Goal: Navigation & Orientation: Find specific page/section

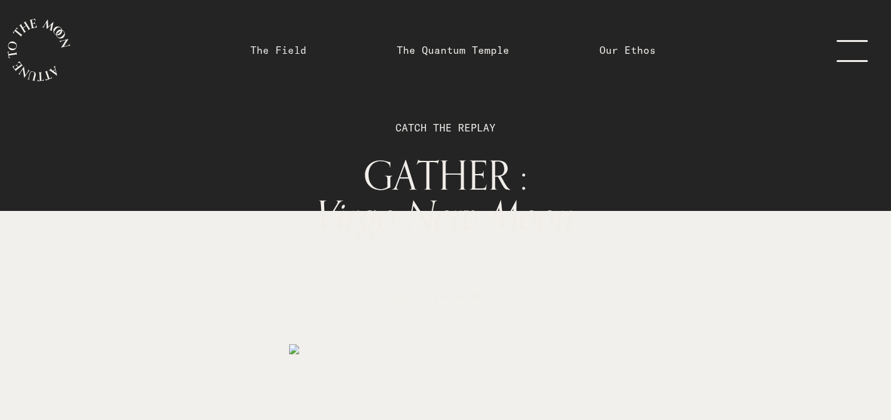
click at [278, 49] on link "The Field" at bounding box center [278, 50] width 56 height 15
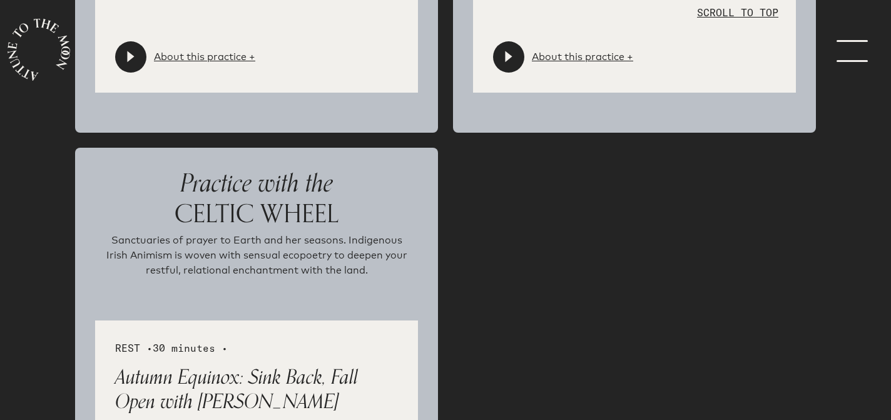
scroll to position [2655, 0]
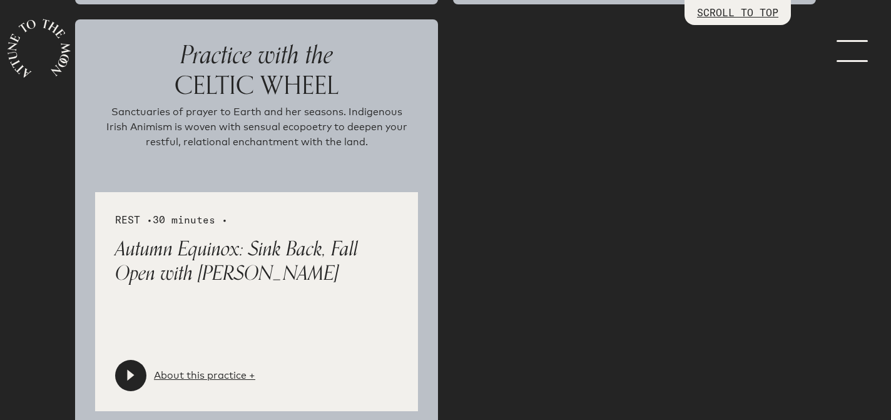
click at [131, 375] on icon at bounding box center [130, 375] width 7 height 11
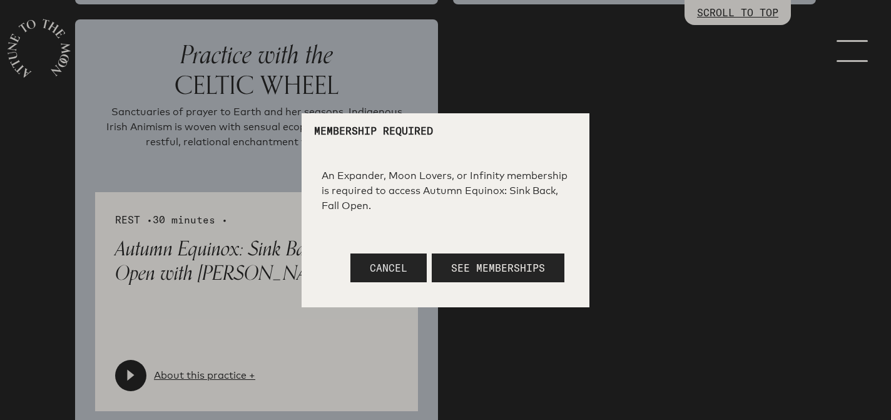
click at [409, 269] on button "Cancel" at bounding box center [389, 268] width 76 height 29
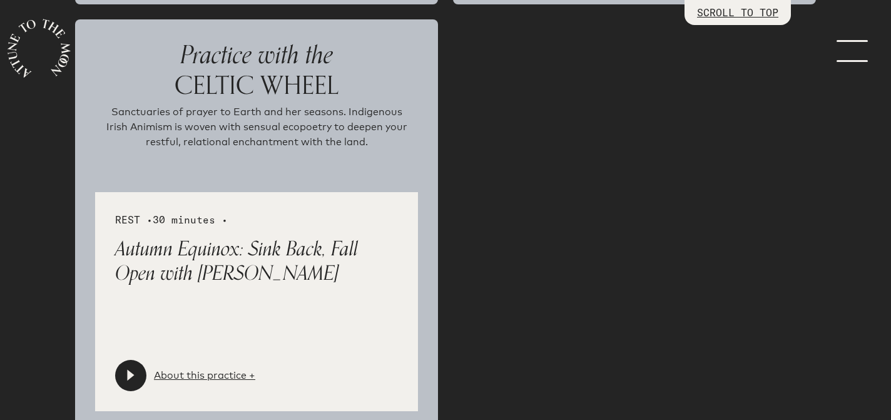
click at [856, 50] on link "menu" at bounding box center [860, 50] width 63 height 100
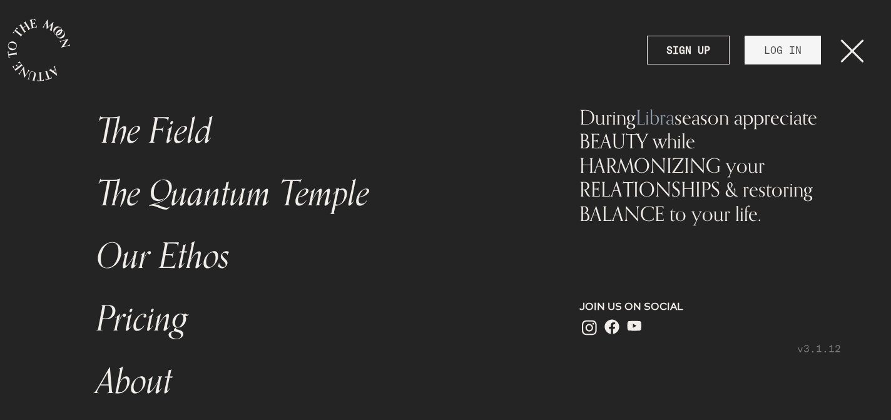
scroll to position [0, 0]
click at [787, 51] on link "LOG IN" at bounding box center [783, 50] width 76 height 29
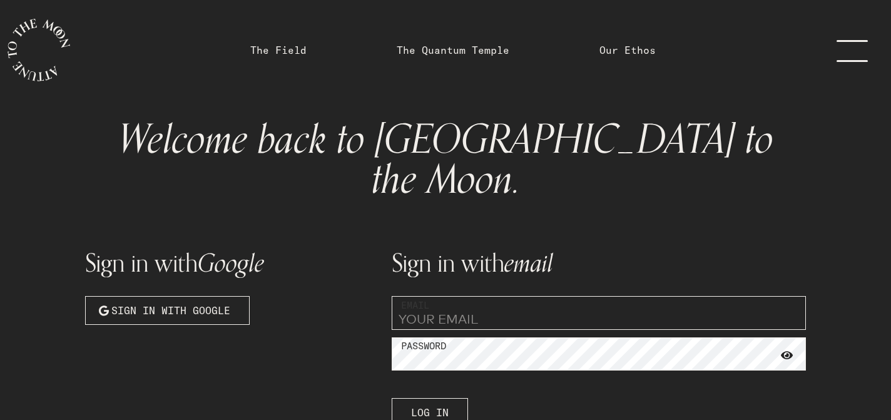
click at [518, 296] on input "email" at bounding box center [599, 313] width 414 height 34
type input "[EMAIL_ADDRESS][DOMAIN_NAME]"
click at [426, 405] on span "Log In" at bounding box center [430, 412] width 38 height 15
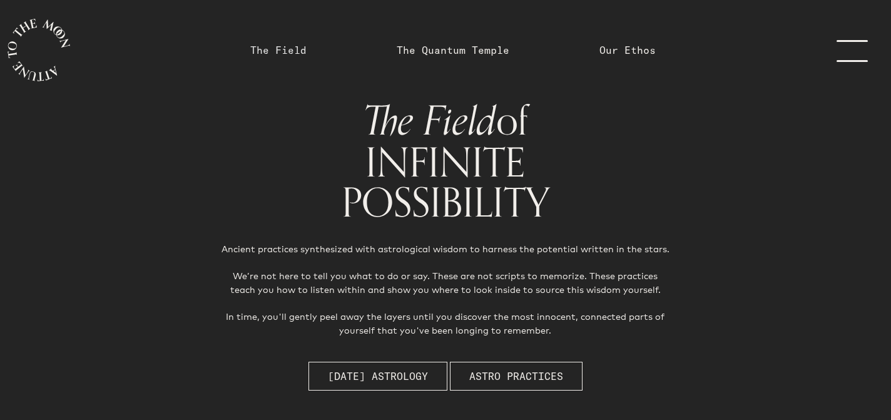
click at [287, 44] on link "The Field" at bounding box center [278, 50] width 56 height 15
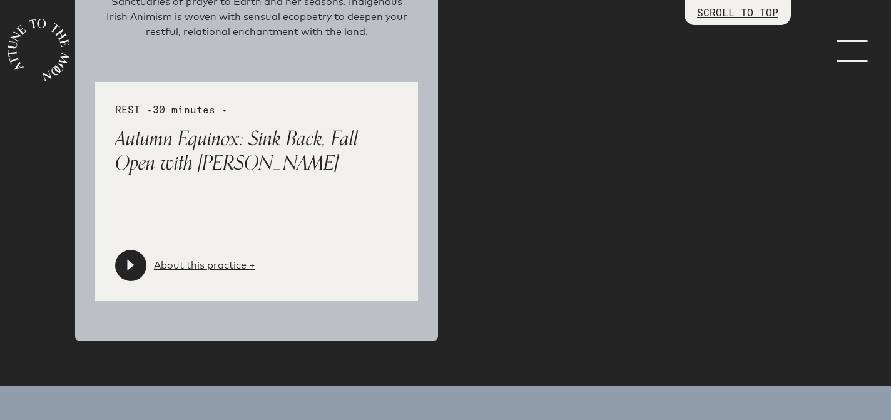
scroll to position [2803, 0]
click at [135, 274] on div at bounding box center [130, 264] width 31 height 31
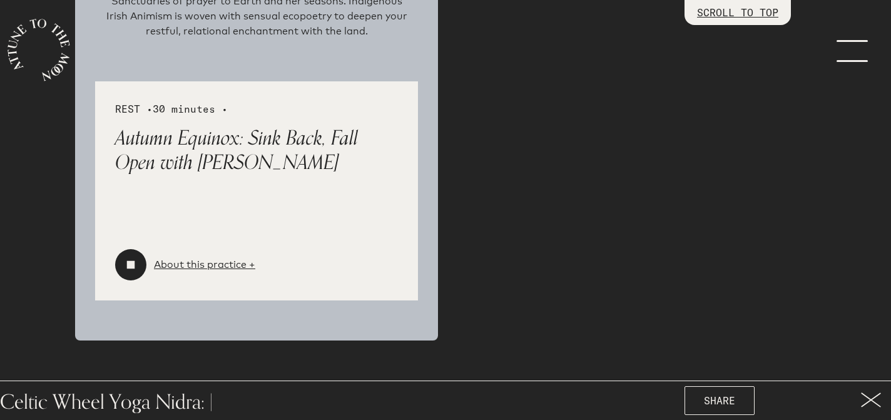
click at [130, 262] on icon at bounding box center [131, 265] width 8 height 8
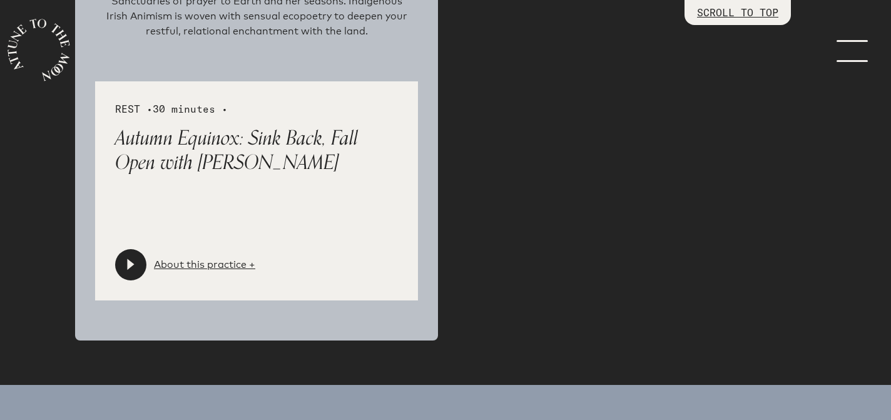
click at [128, 270] on icon at bounding box center [131, 265] width 13 height 13
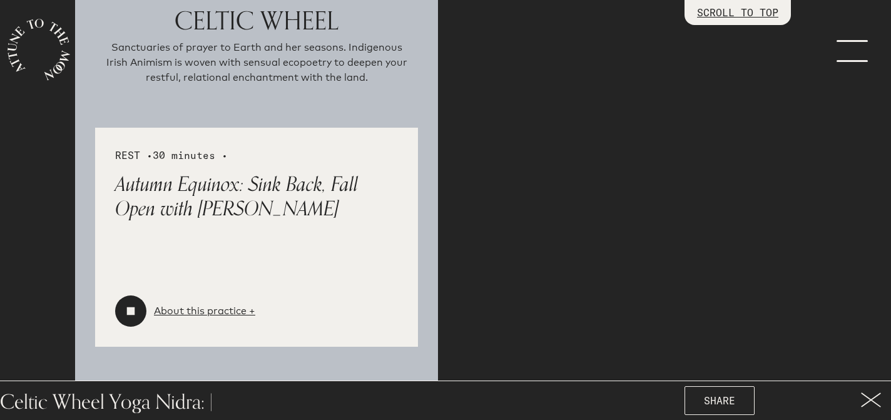
scroll to position [2751, 0]
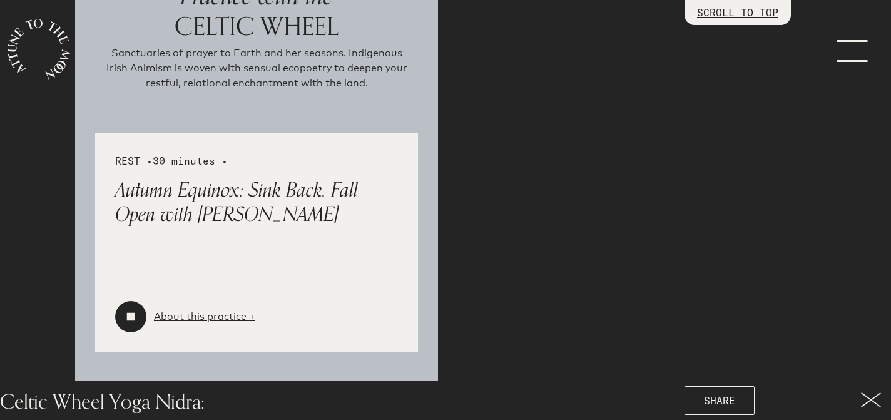
click at [130, 325] on div at bounding box center [130, 316] width 31 height 31
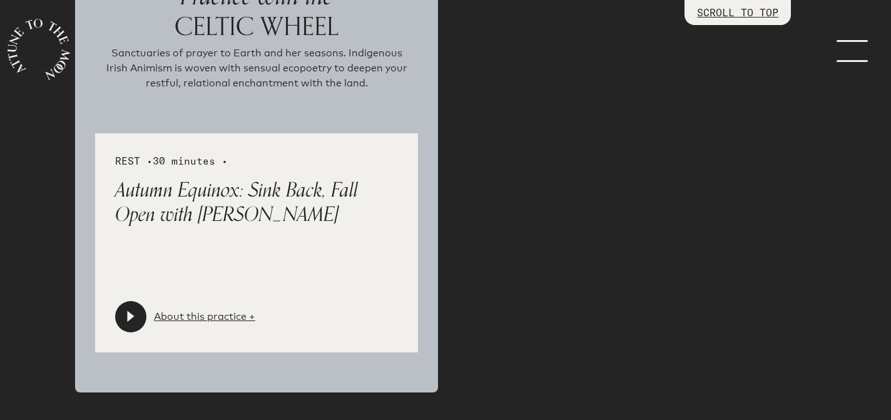
click at [133, 319] on icon at bounding box center [131, 316] width 13 height 13
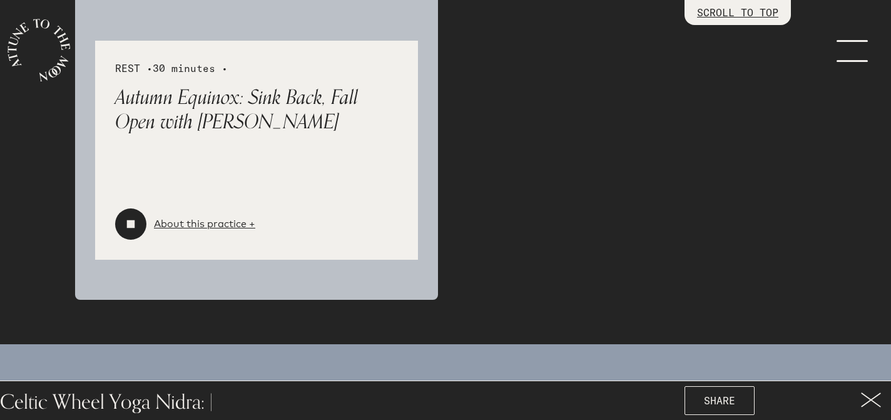
scroll to position [2847, 0]
